Goal: Contribute content

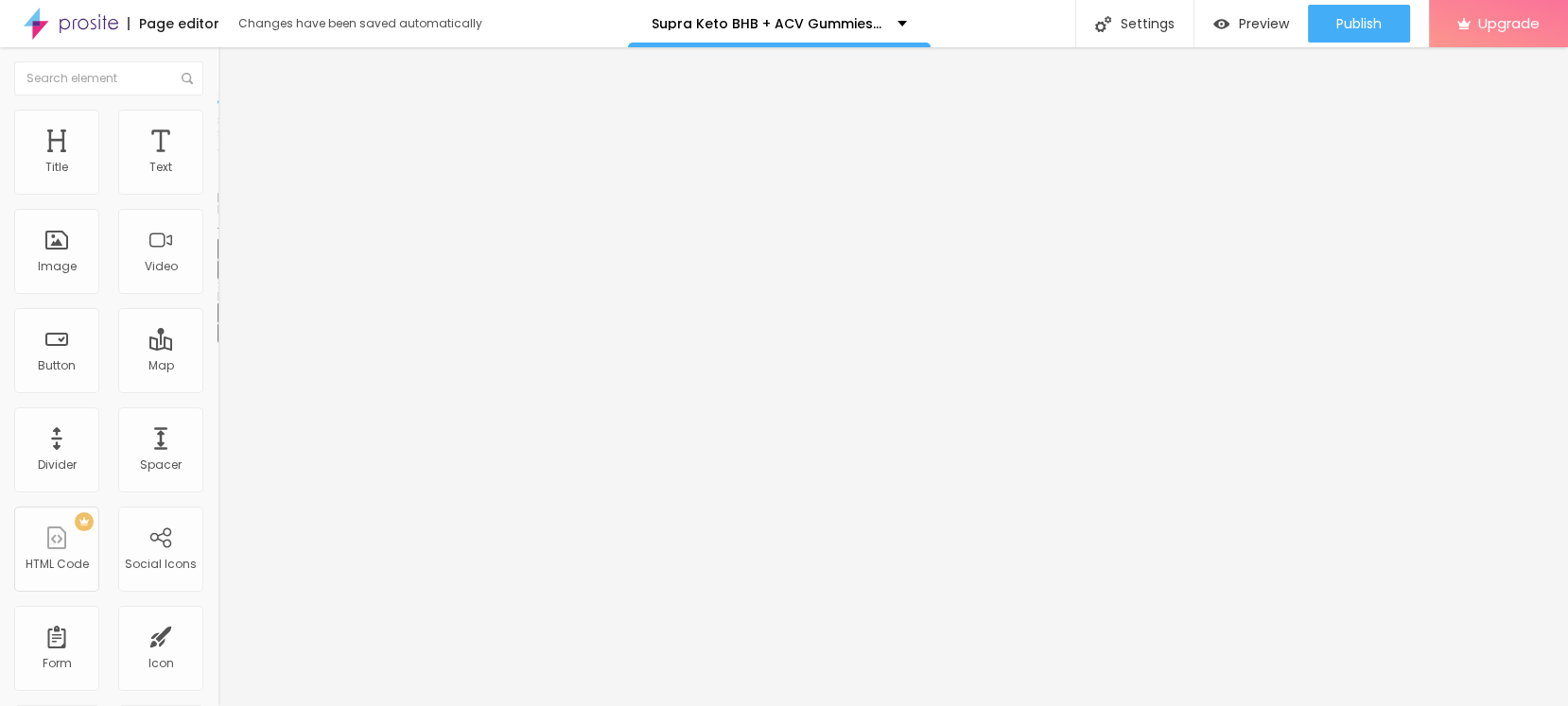
click at [218, 120] on img at bounding box center [226, 118] width 17 height 17
click at [218, 108] on img at bounding box center [226, 99] width 17 height 17
click at [227, 273] on icon "button" at bounding box center [231, 269] width 8 height 8
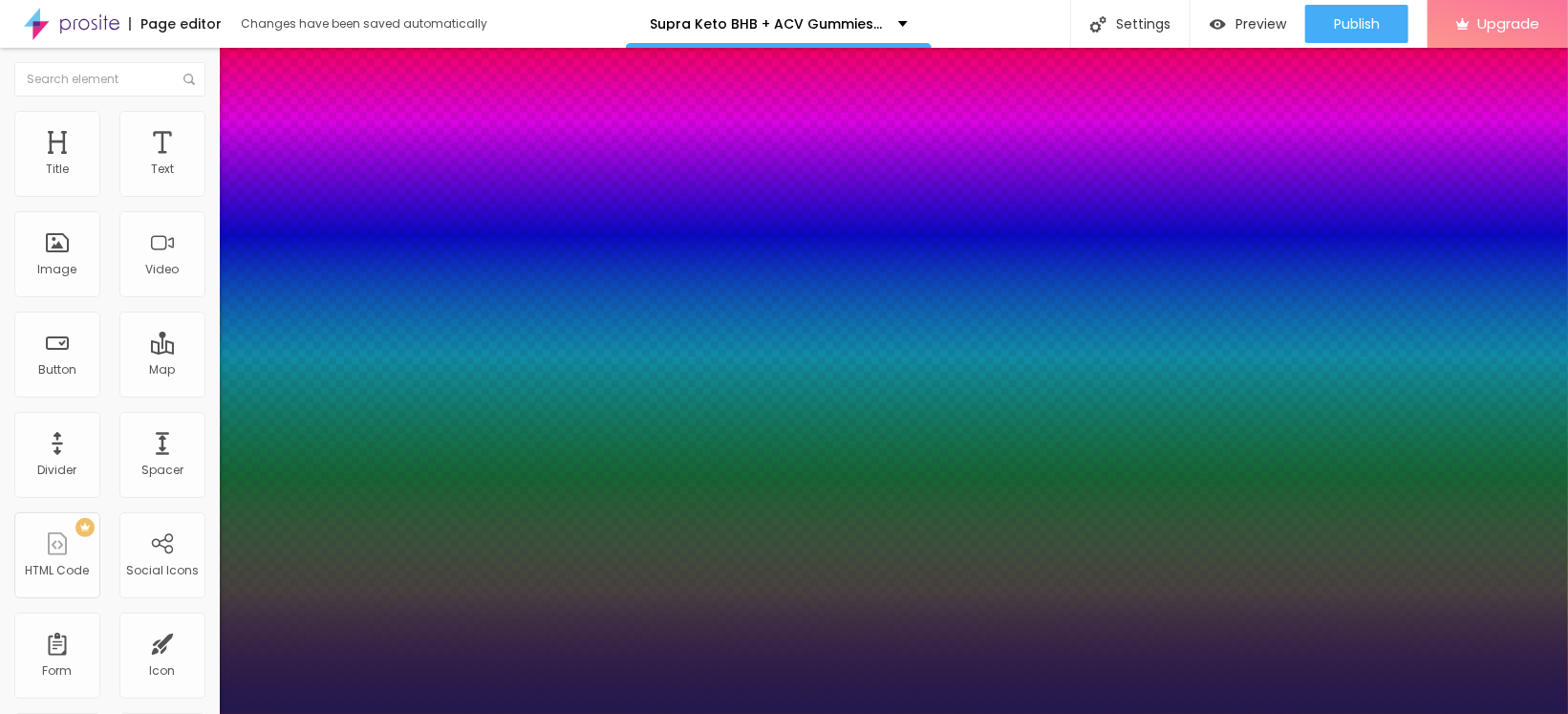
type input "1"
type input "37"
type input "1"
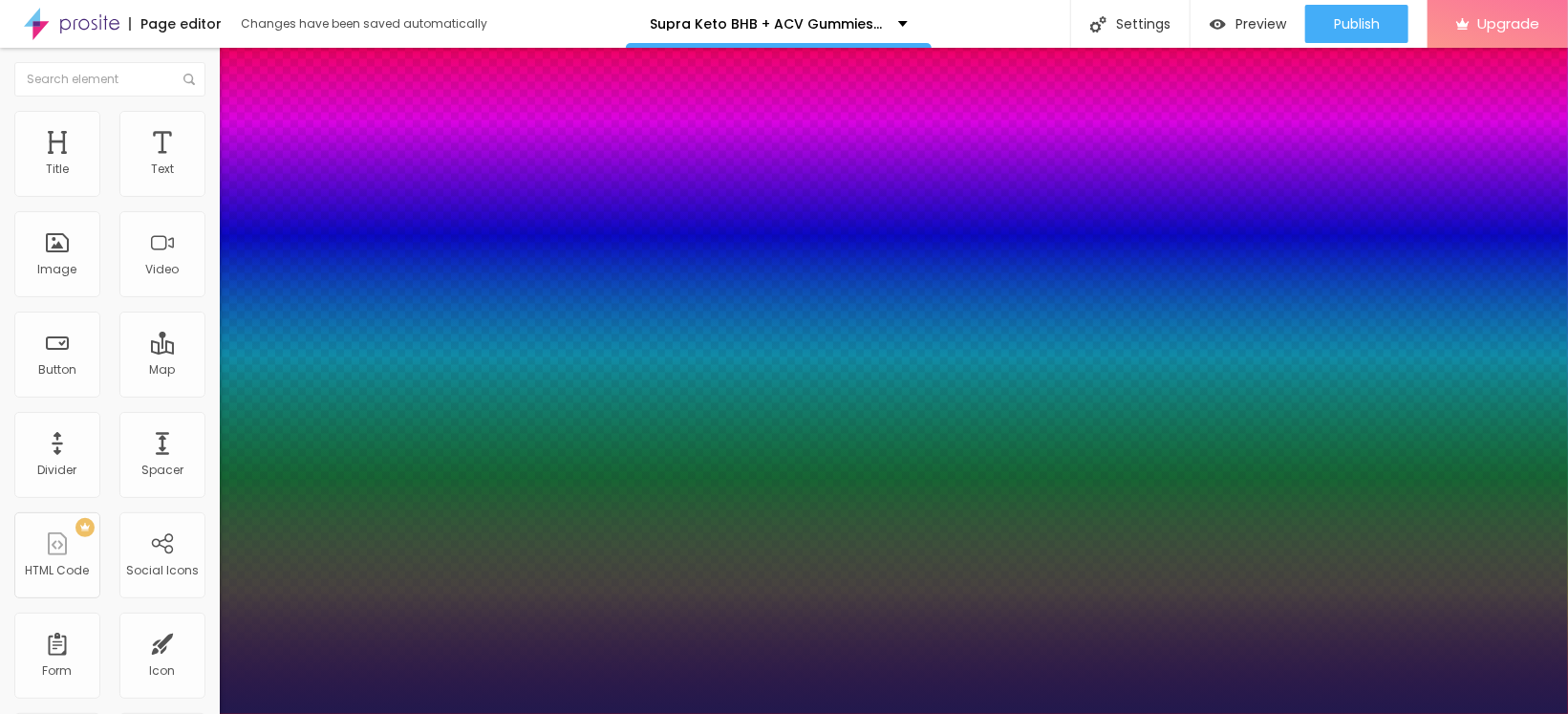
type input "29"
type input "1"
type input "29"
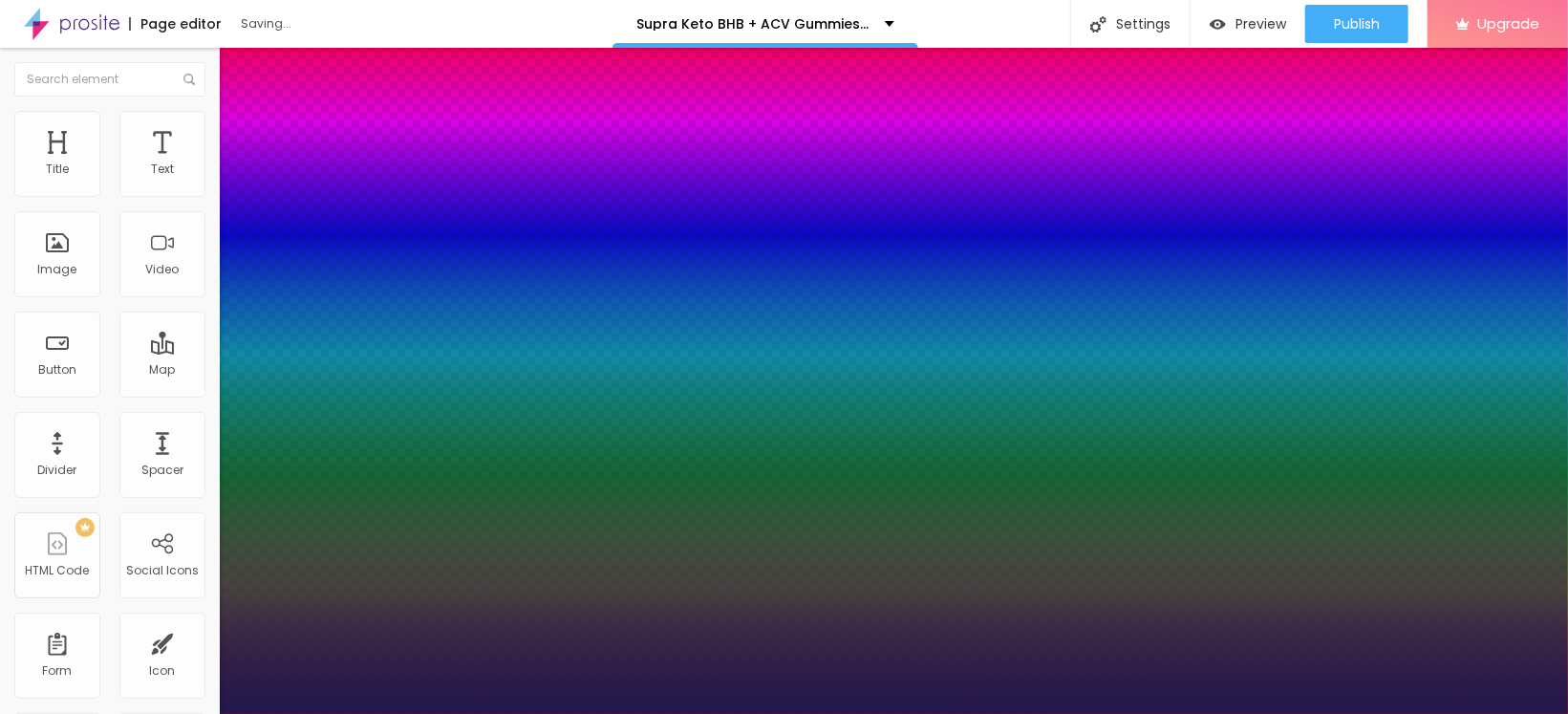
type input "1"
click at [774, 713] on div at bounding box center [784, 714] width 1568 height 0
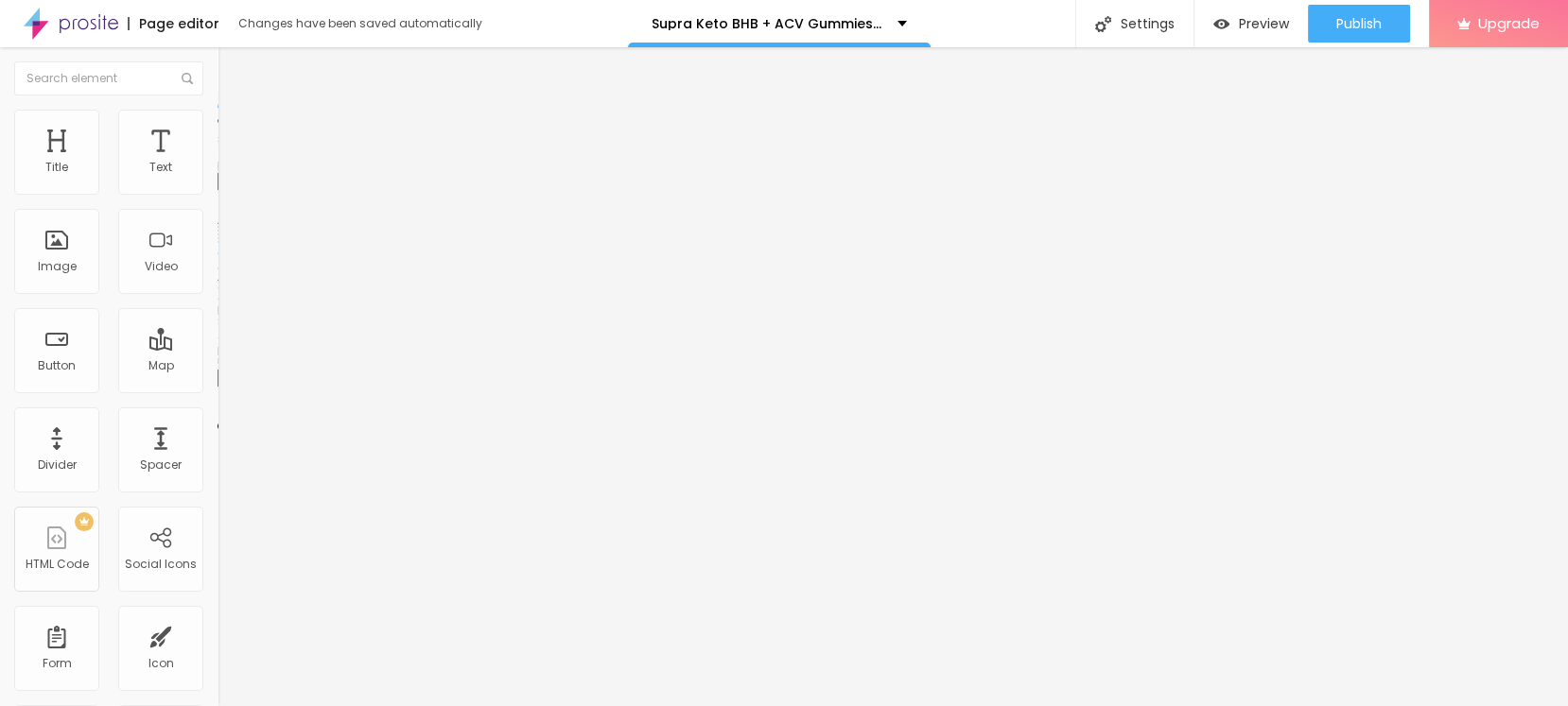
click at [218, 163] on span "Add image" at bounding box center [256, 154] width 77 height 16
click at [218, 207] on div "Image description (Alt)" at bounding box center [327, 184] width 218 height 46
click at [218, 191] on input "text" at bounding box center [332, 182] width 227 height 19
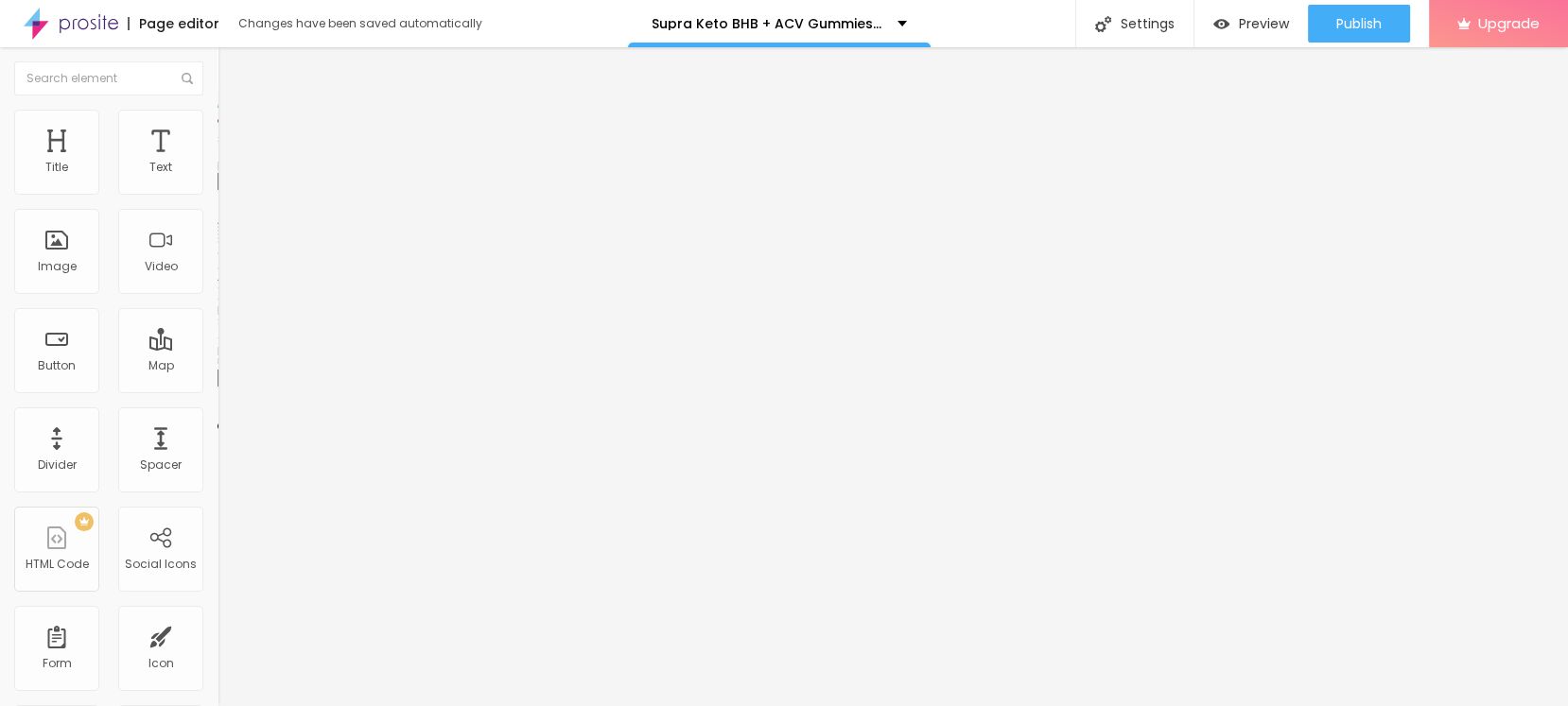
paste input "Supra Keto BHB + ACV Gummies [GEOGRAPHIC_DATA]"
type input "Supra Keto BHB + ACV Gummies [GEOGRAPHIC_DATA]"
click at [218, 387] on input "https://" at bounding box center [332, 379] width 227 height 19
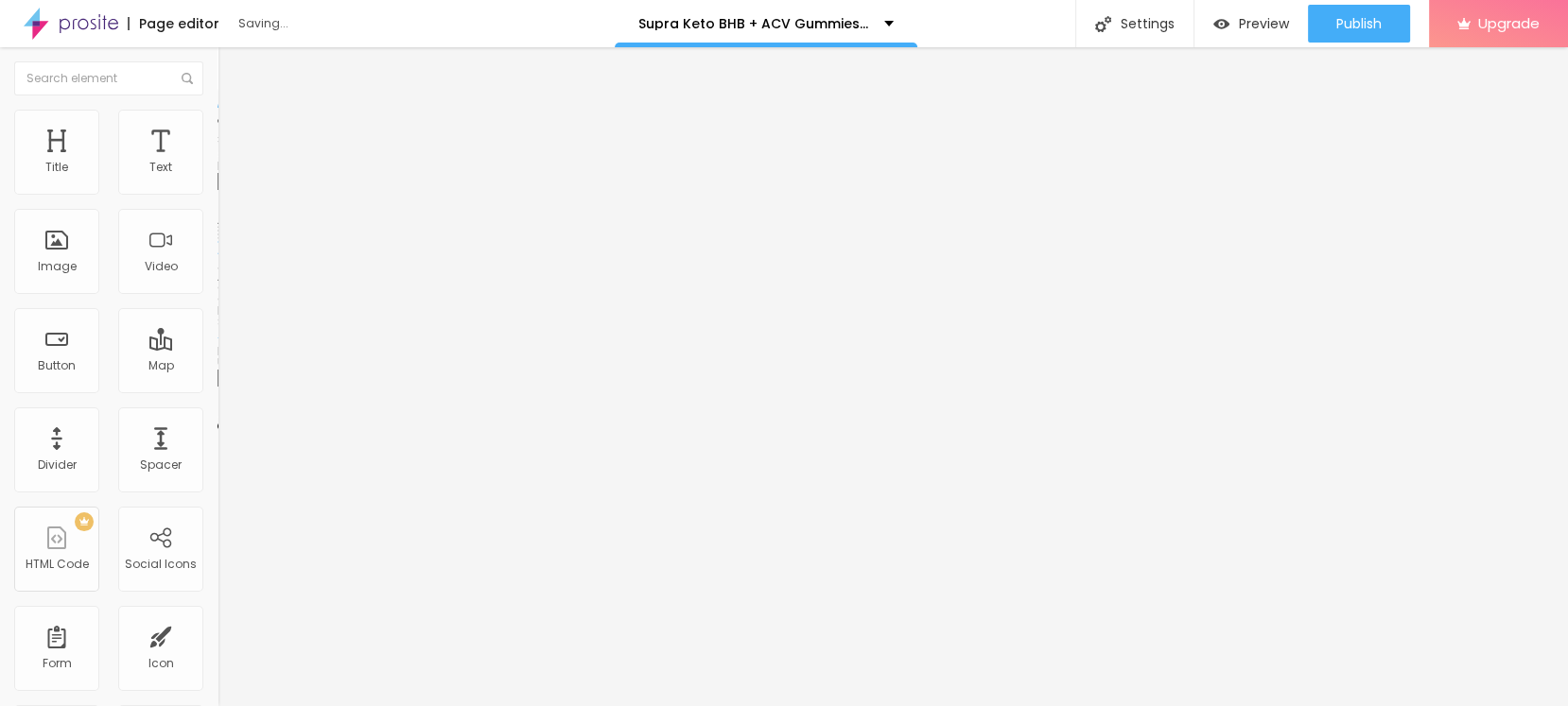
paste input "[DOMAIN_NAME][URL]"
type input "[URL][DOMAIN_NAME]"
click at [218, 124] on li "Style" at bounding box center [327, 119] width 218 height 19
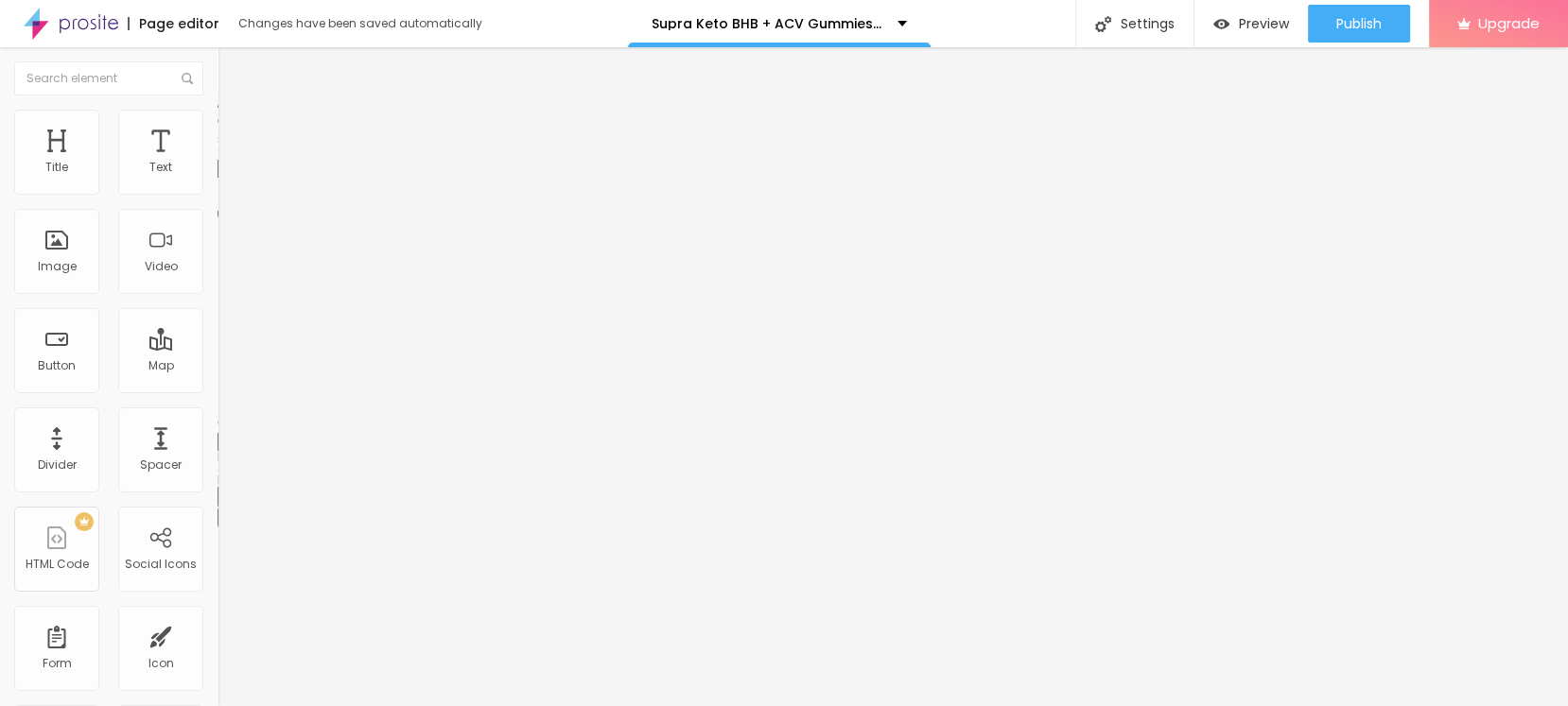
type input "95"
type input "90"
type input "80"
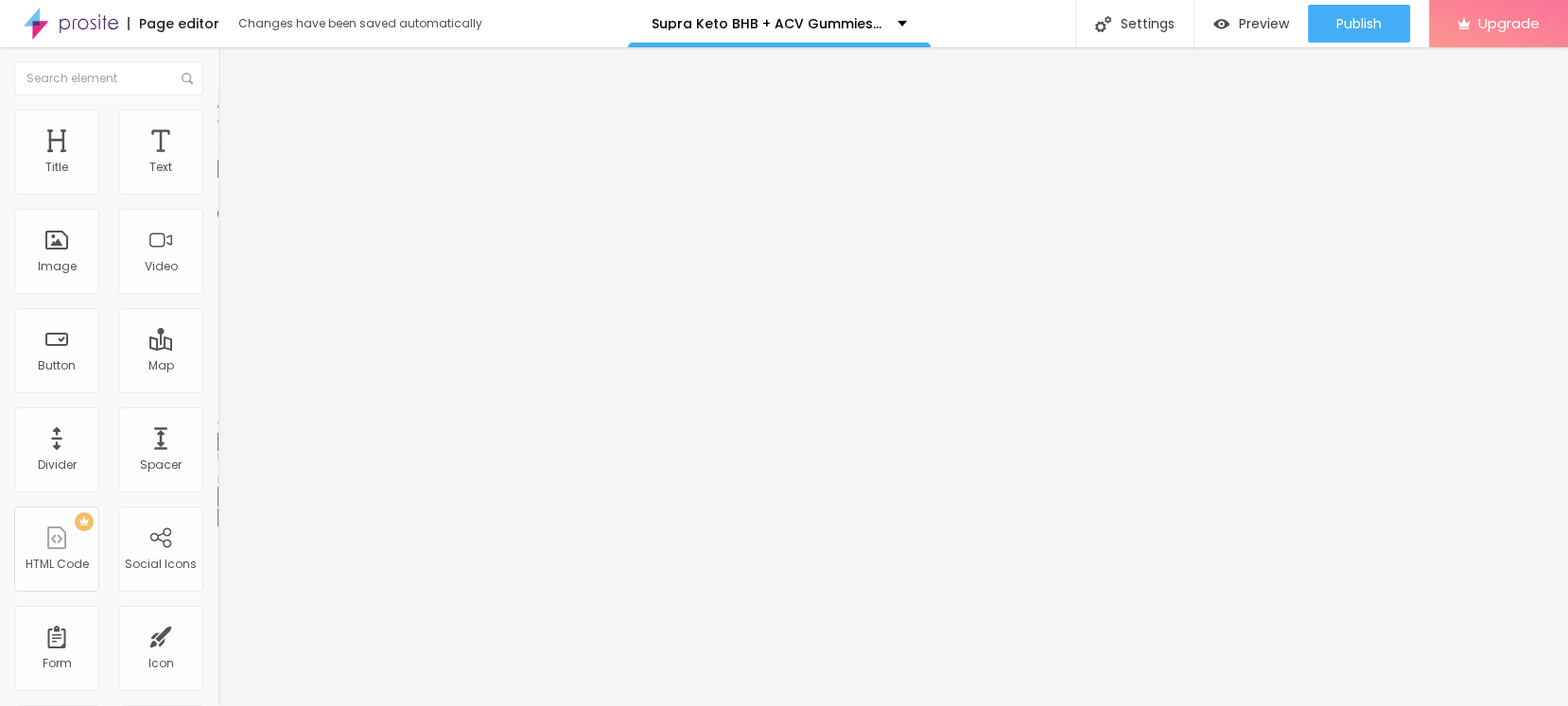
type input "80"
type input "75"
type input "70"
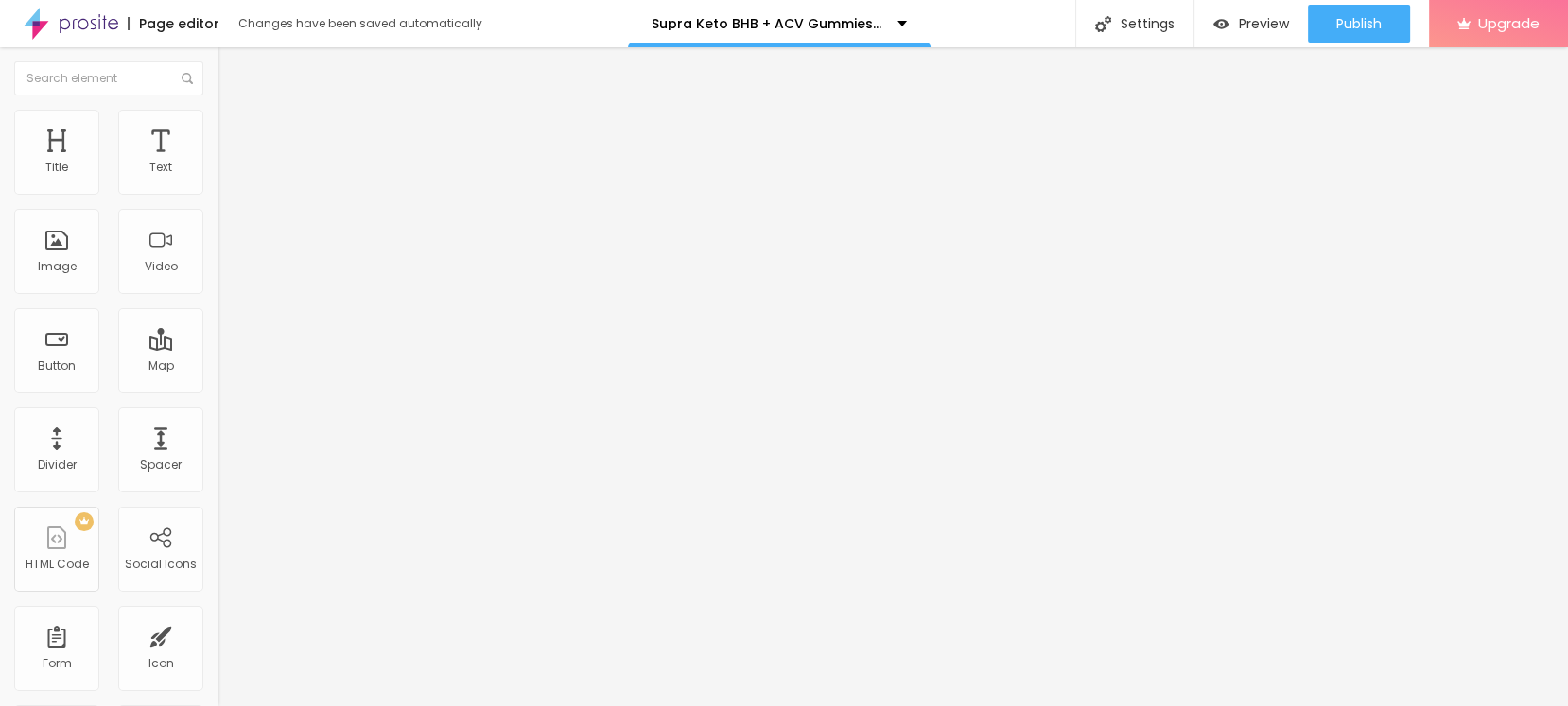
type input "60"
type input "55"
type input "50"
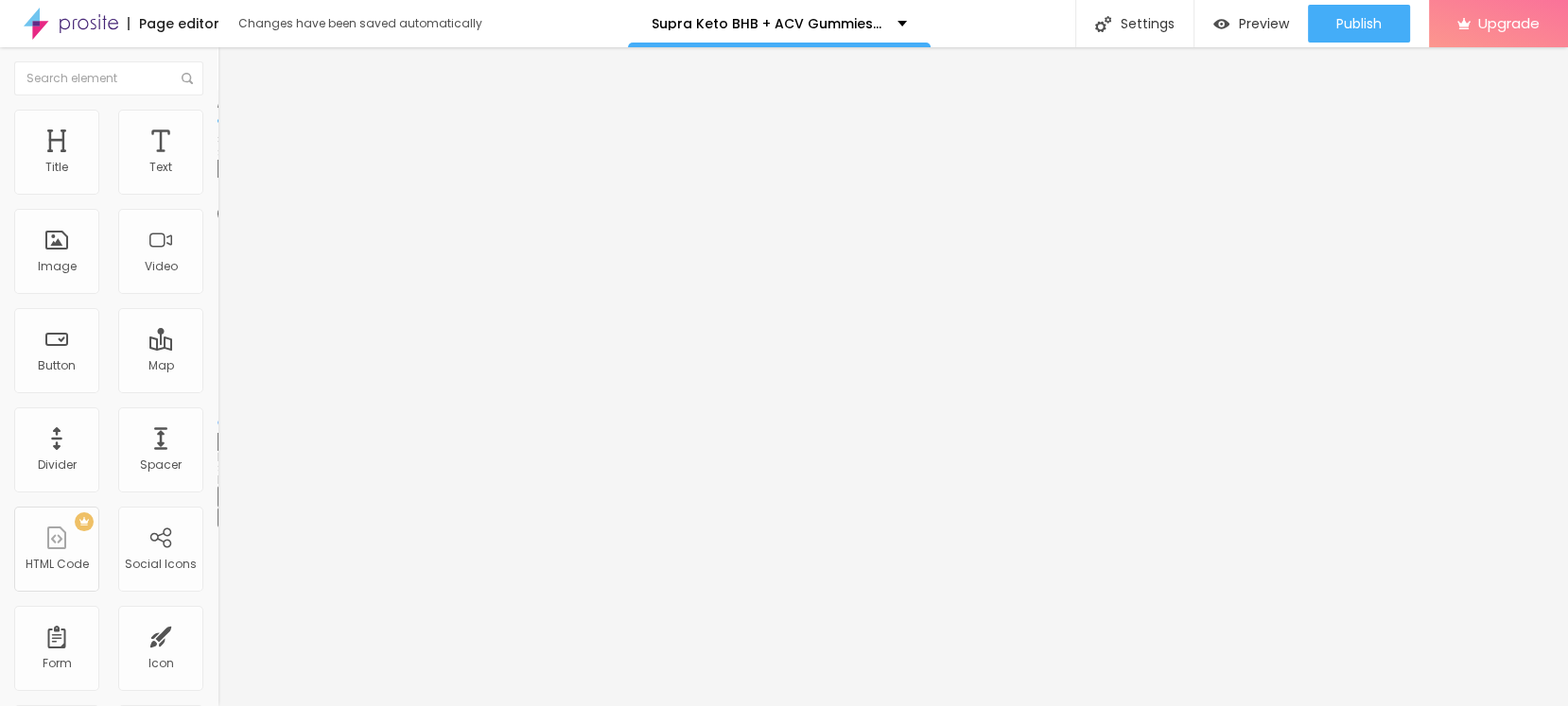
type input "50"
type input "45"
type input "40"
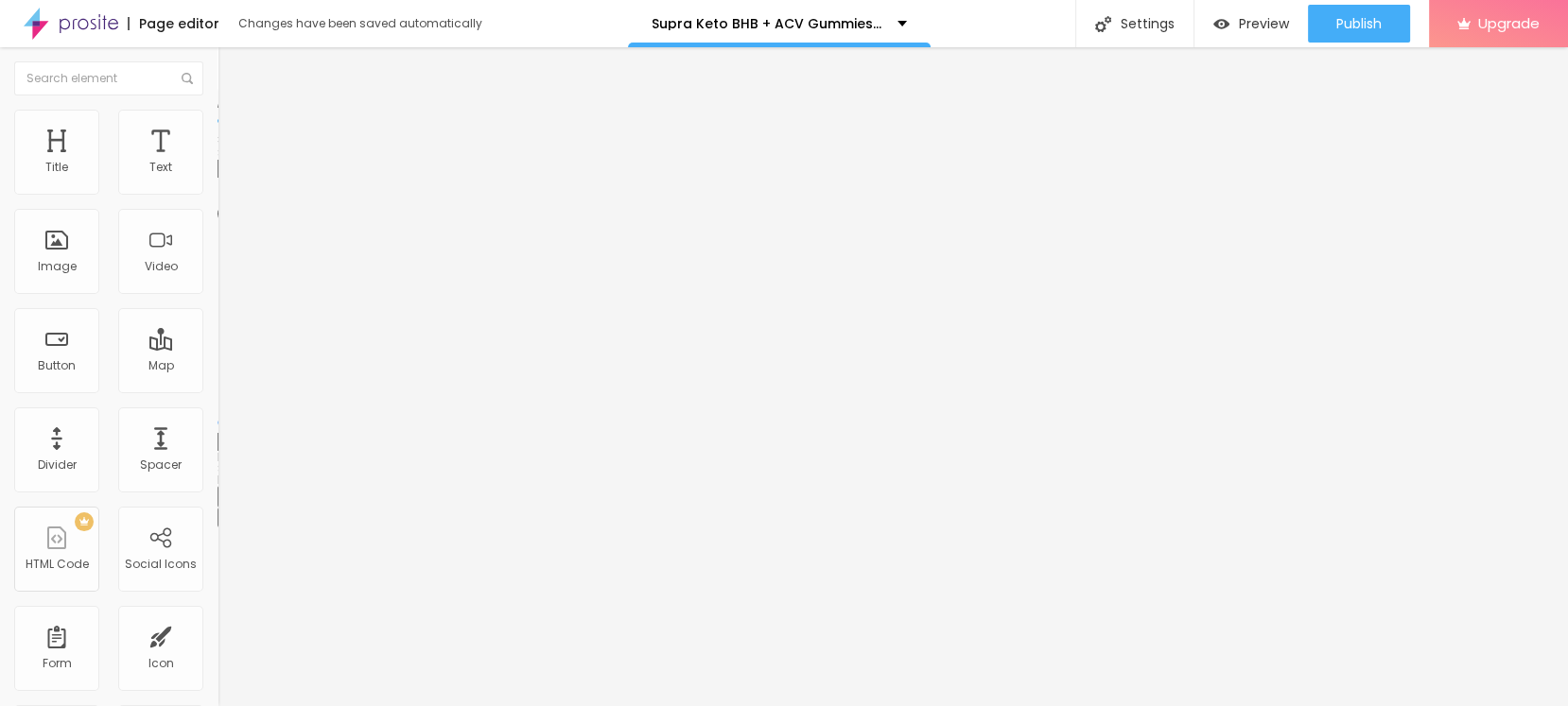
type input "35"
type input "40"
type input "45"
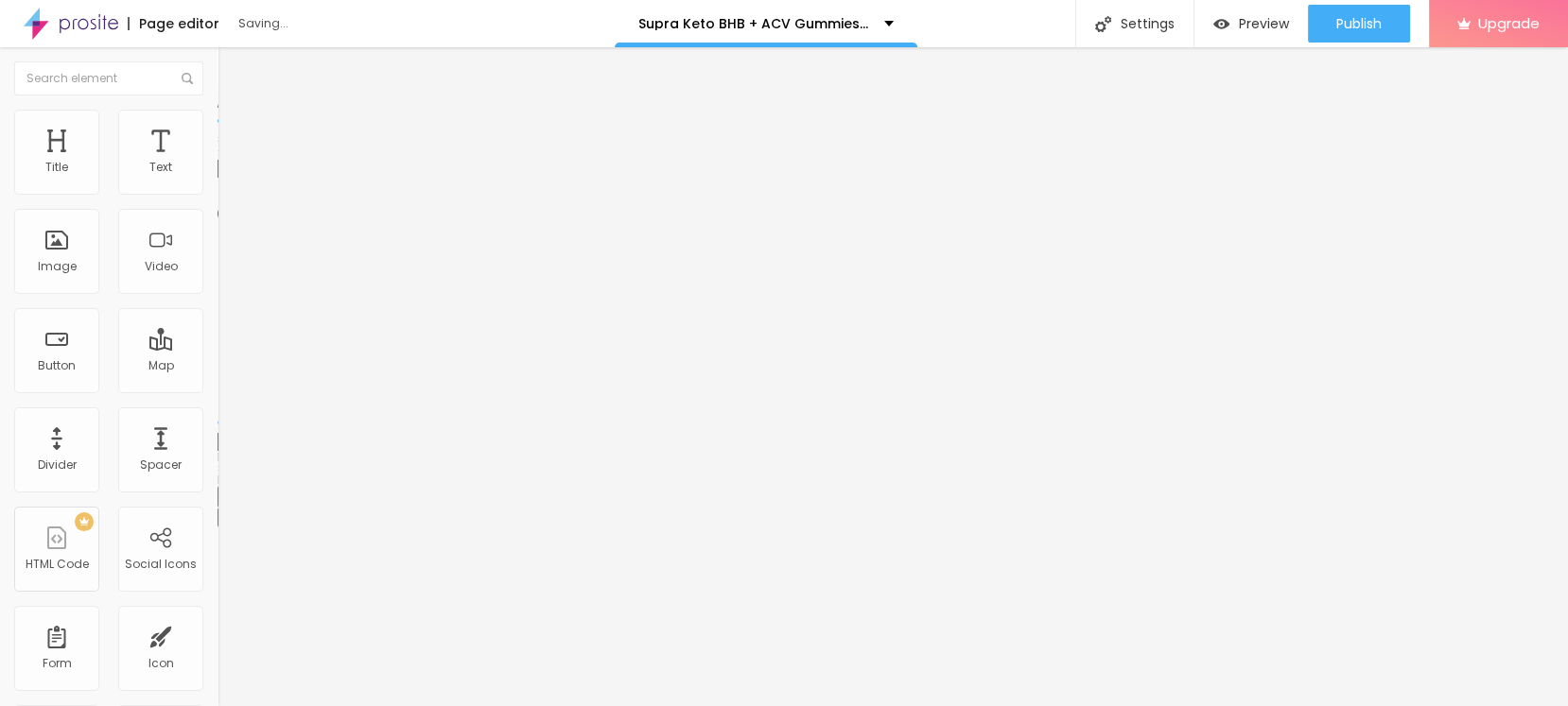
drag, startPoint x: 193, startPoint y: 199, endPoint x: 89, endPoint y: 220, distance: 106.1
type input "45"
click at [218, 194] on input "range" at bounding box center [279, 186] width 122 height 15
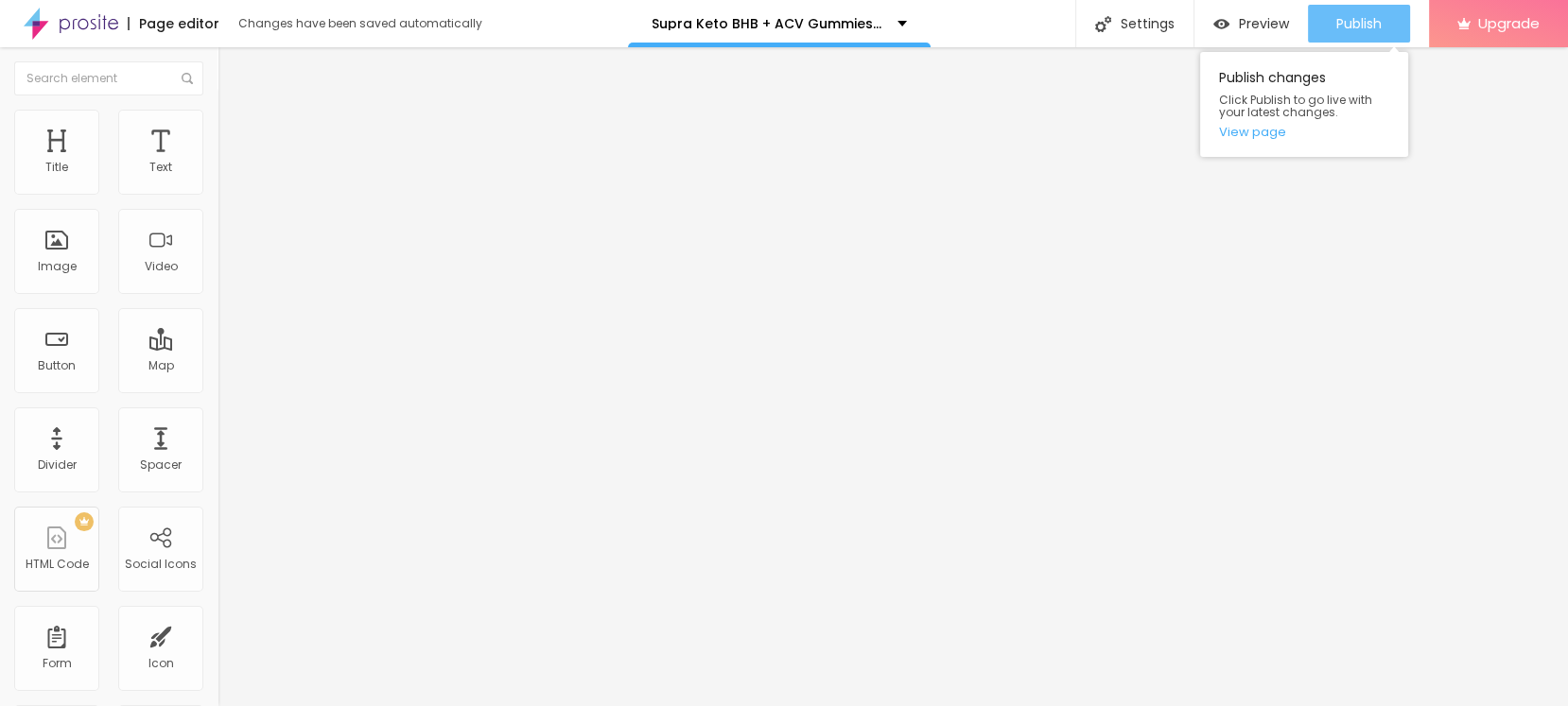
click at [1322, 25] on button "Publish" at bounding box center [1359, 23] width 102 height 38
